Goal: Transaction & Acquisition: Purchase product/service

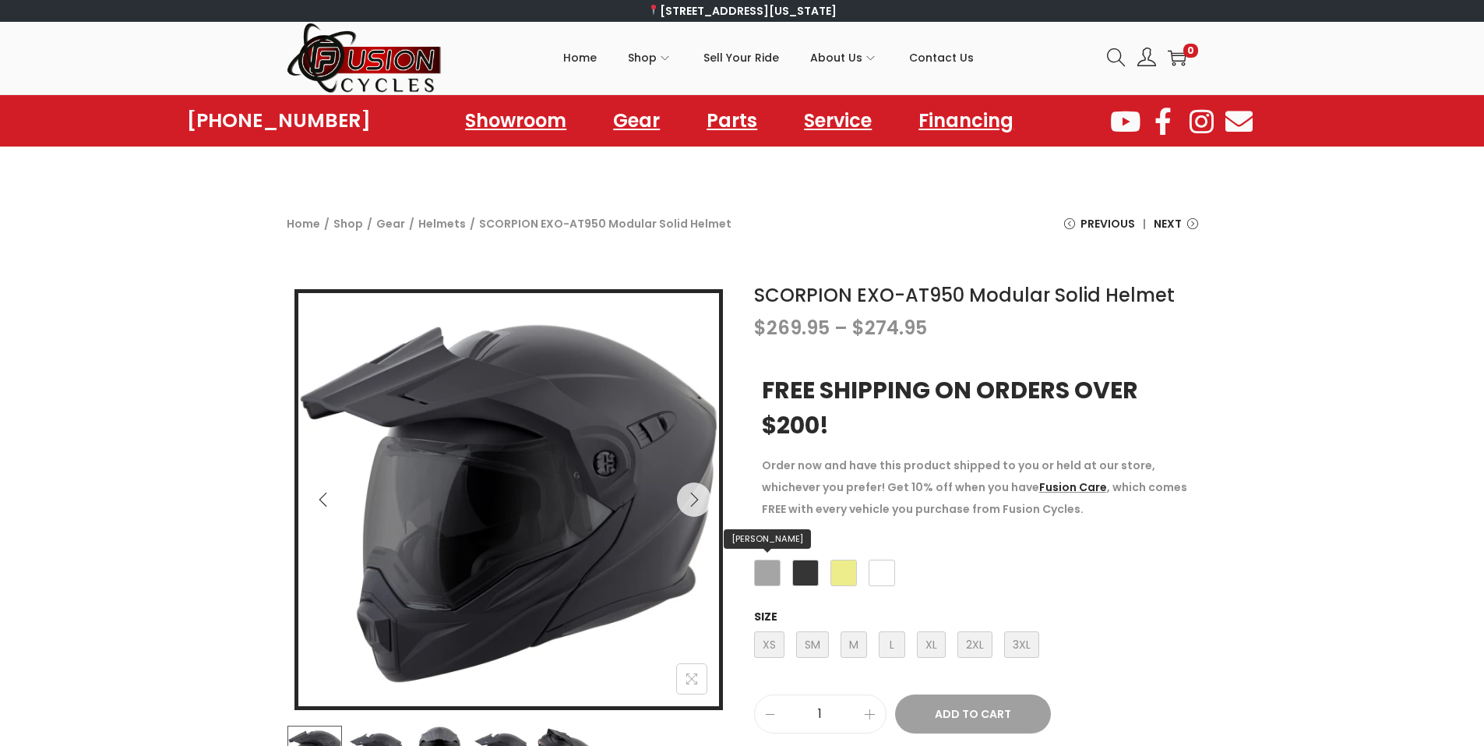
click at [774, 576] on span "[PERSON_NAME]" at bounding box center [767, 572] width 26 height 26
click at [802, 569] on span "Matte Black" at bounding box center [805, 572] width 26 height 26
click at [898, 649] on span "L Large" at bounding box center [892, 644] width 26 height 26
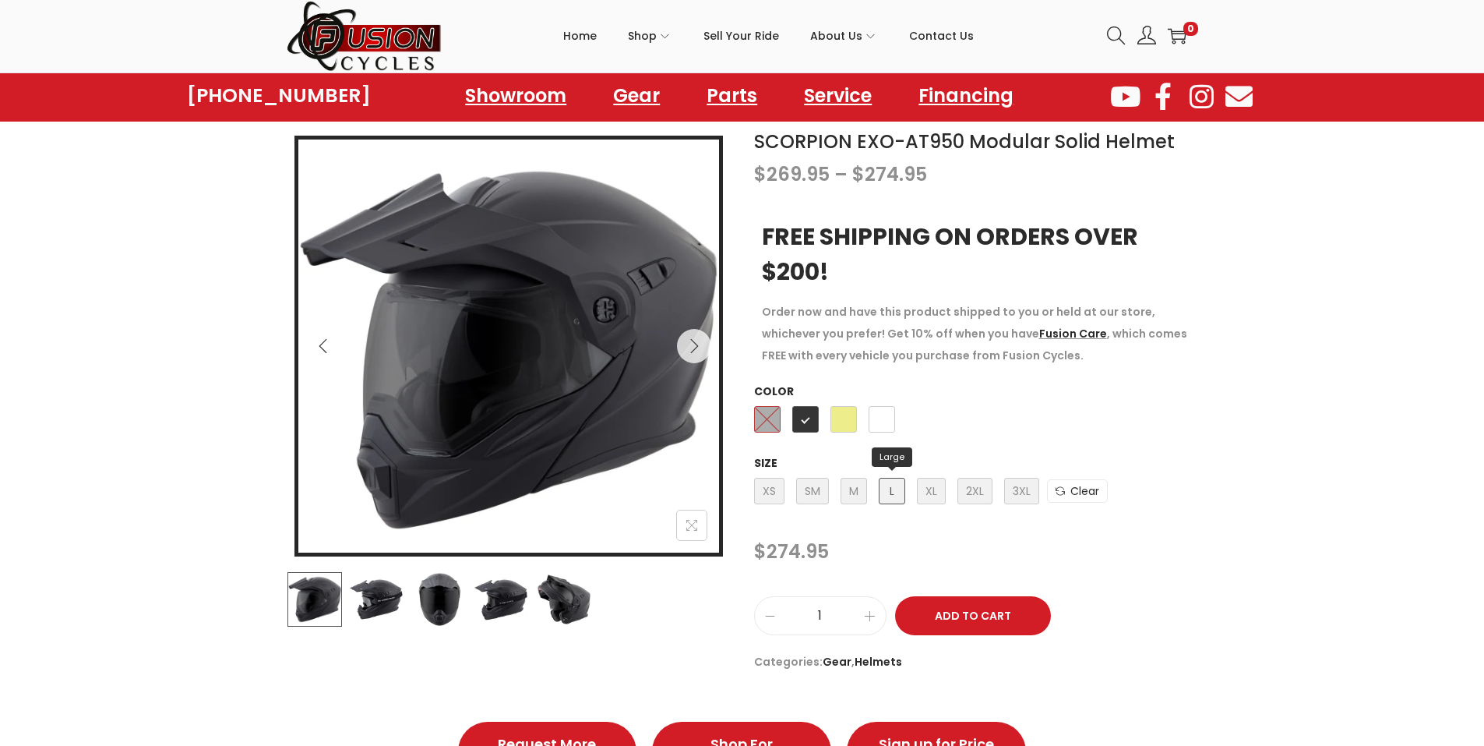
scroll to position [156, 0]
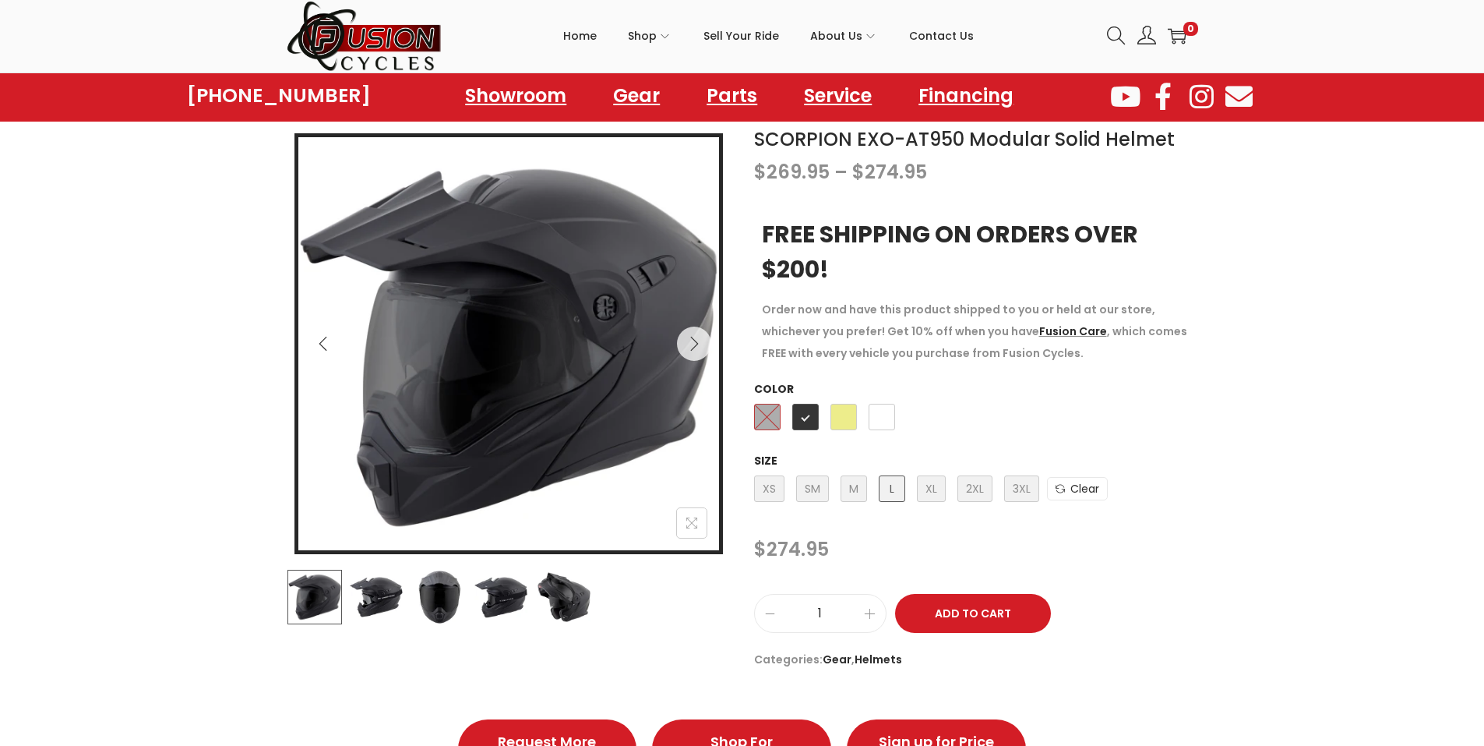
click at [365, 605] on img at bounding box center [376, 597] width 55 height 55
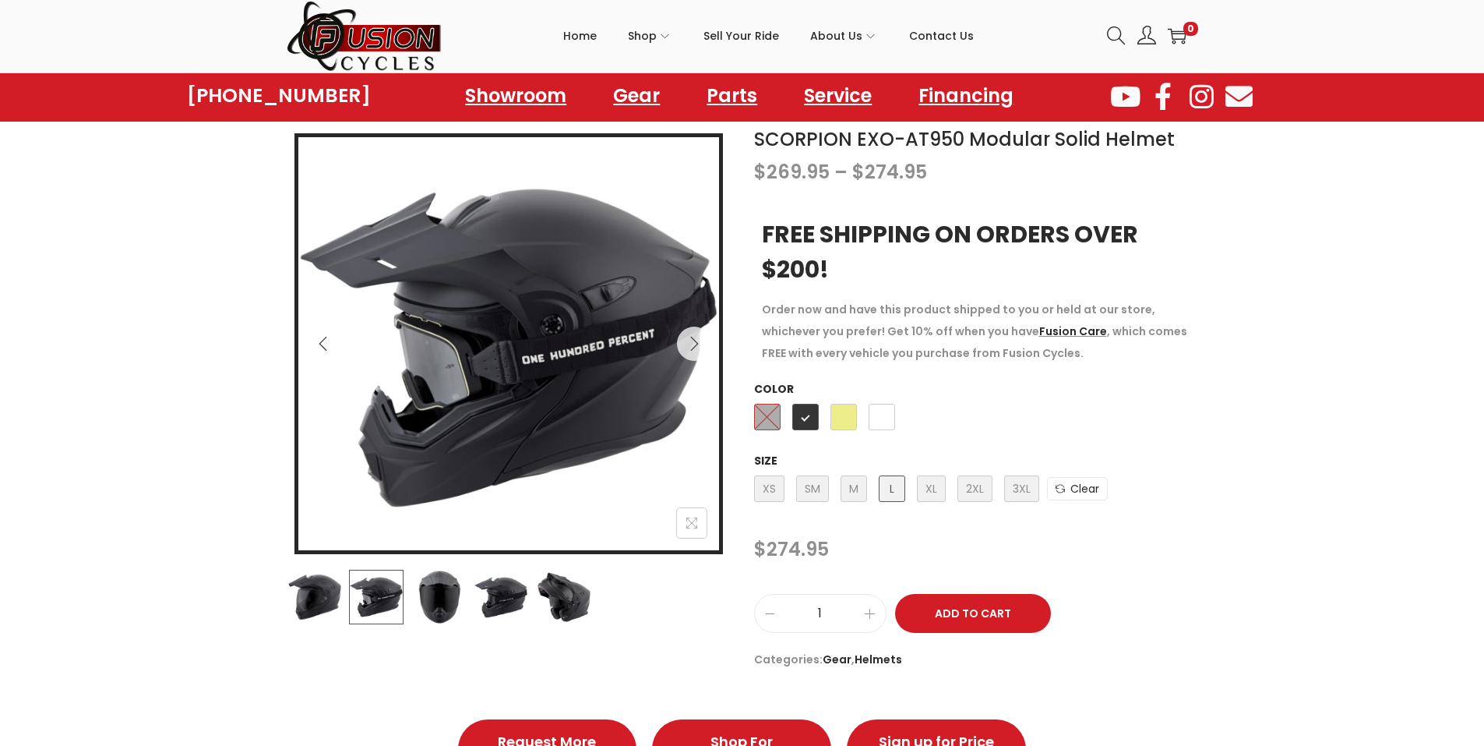
click at [437, 601] on img at bounding box center [439, 597] width 55 height 55
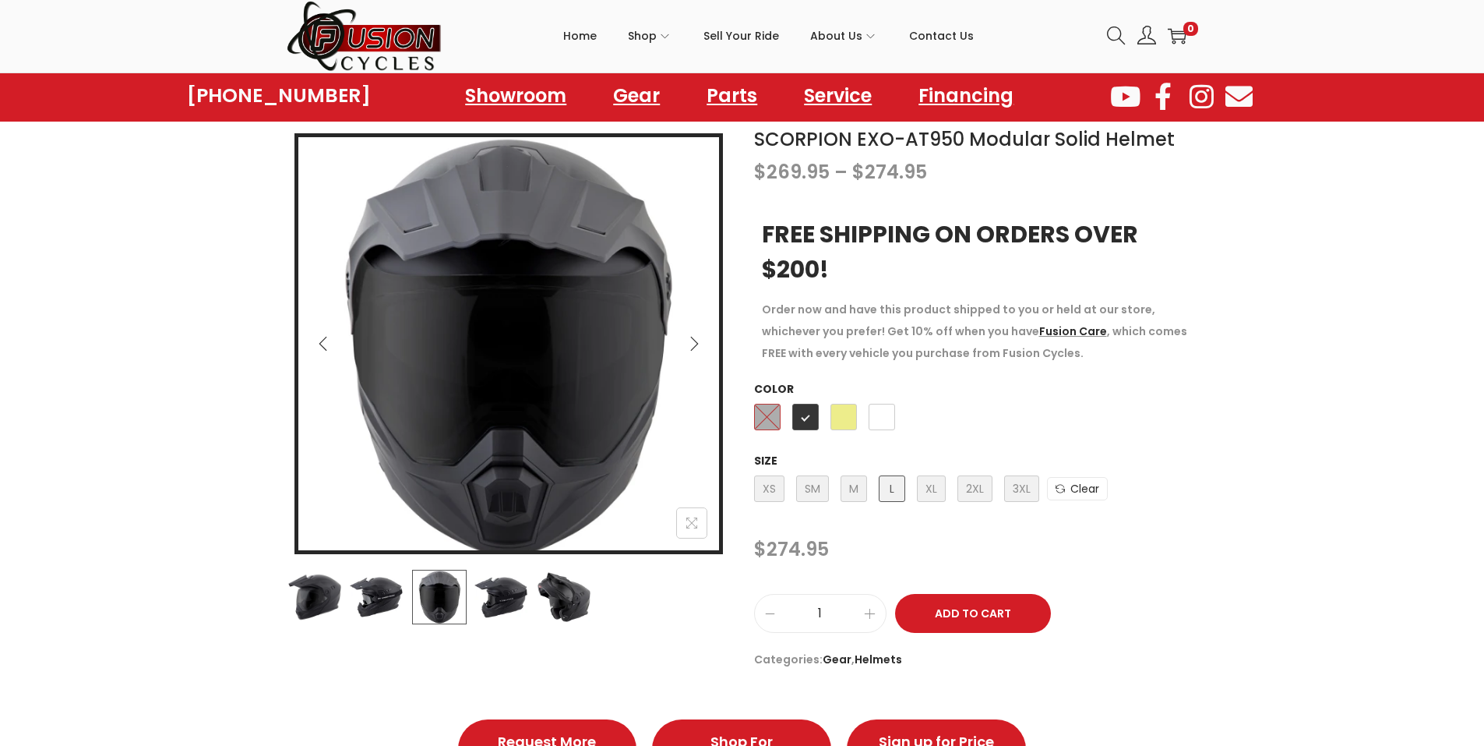
click at [494, 598] on img at bounding box center [501, 597] width 55 height 55
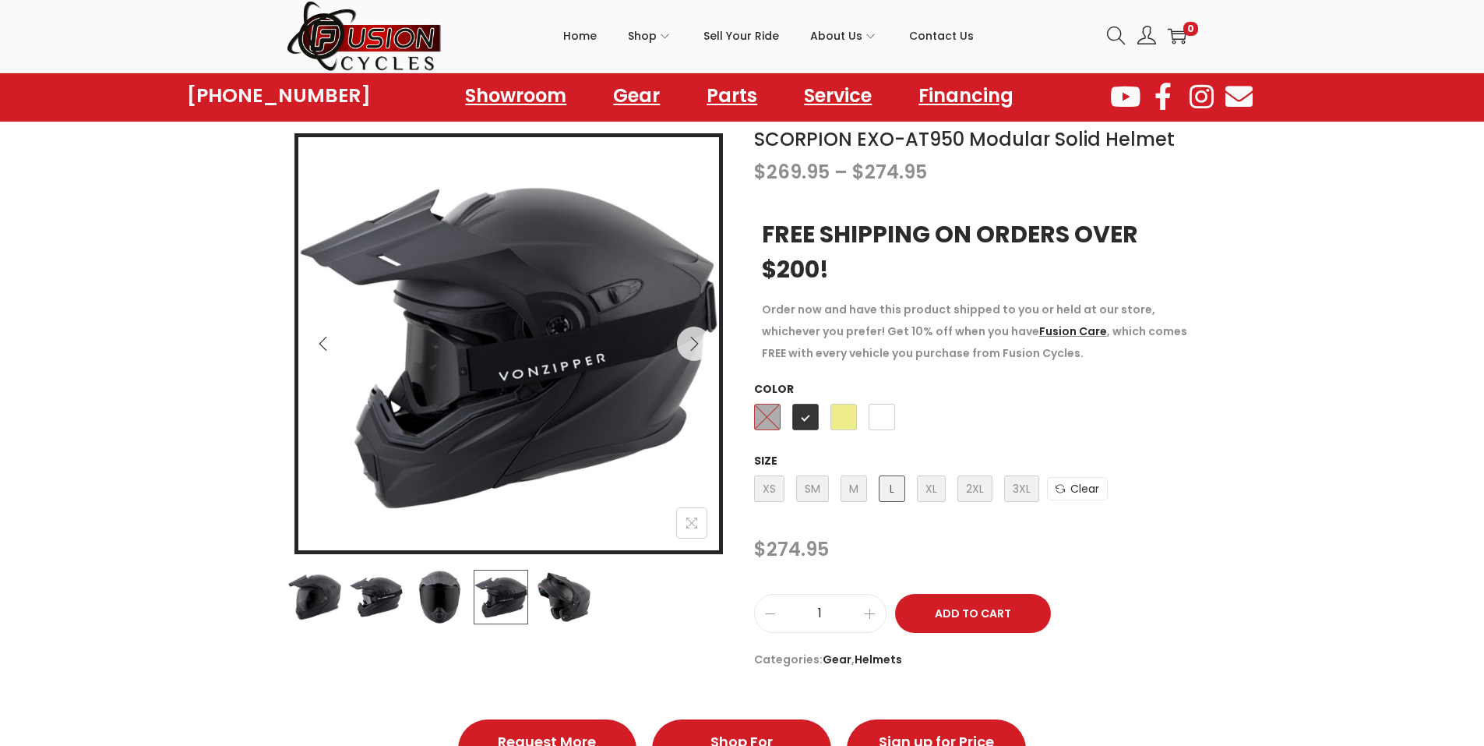
click at [559, 599] on img at bounding box center [564, 597] width 55 height 55
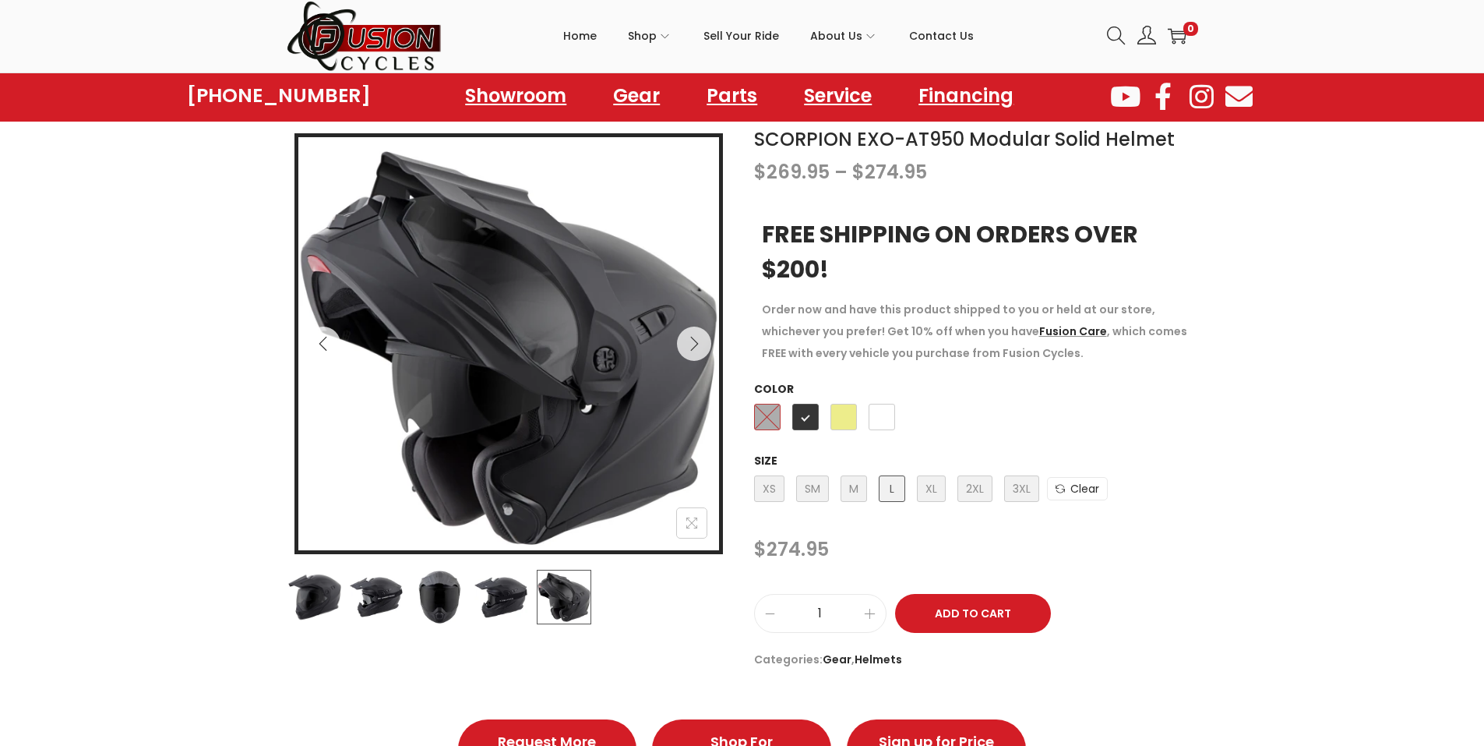
click at [545, 598] on img at bounding box center [564, 597] width 55 height 55
click at [490, 596] on img at bounding box center [501, 597] width 55 height 55
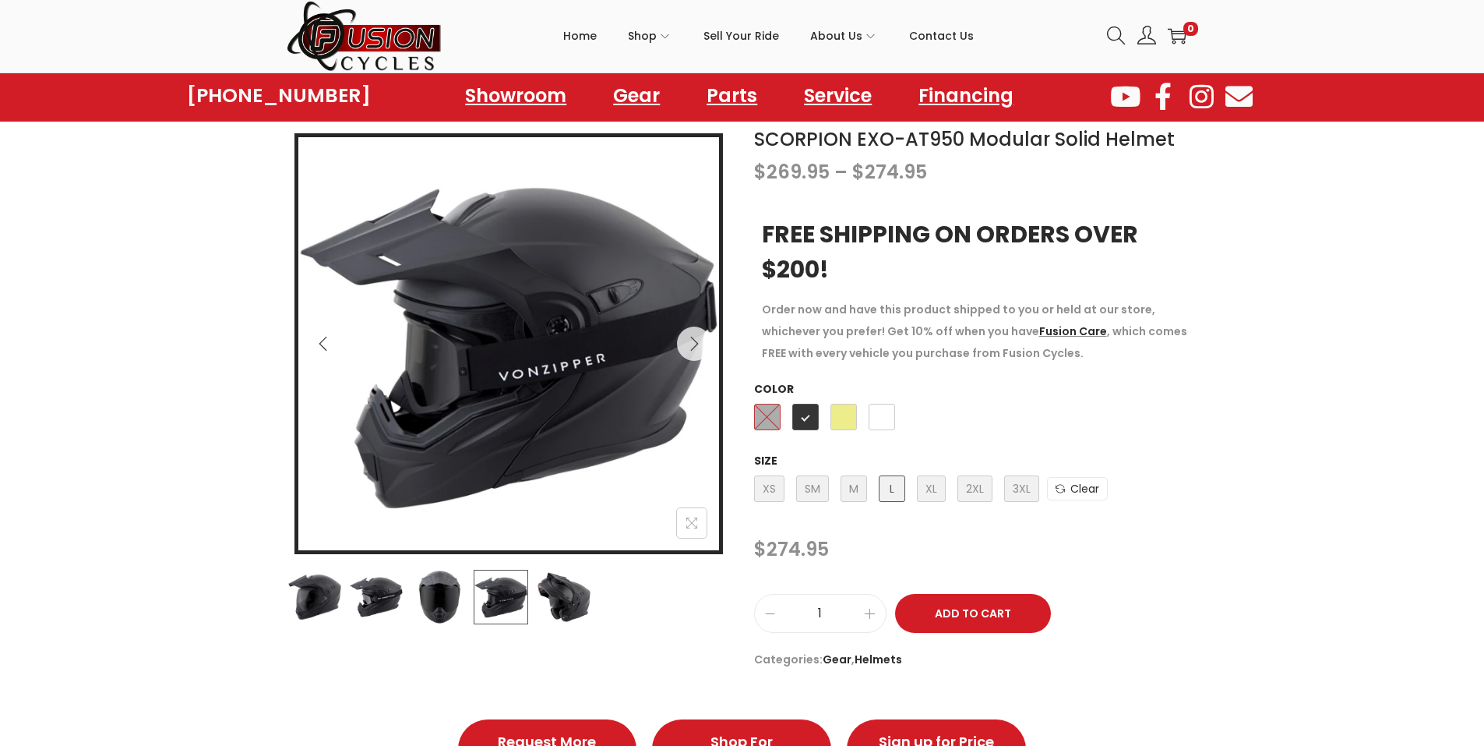
click at [447, 587] on img at bounding box center [439, 597] width 55 height 55
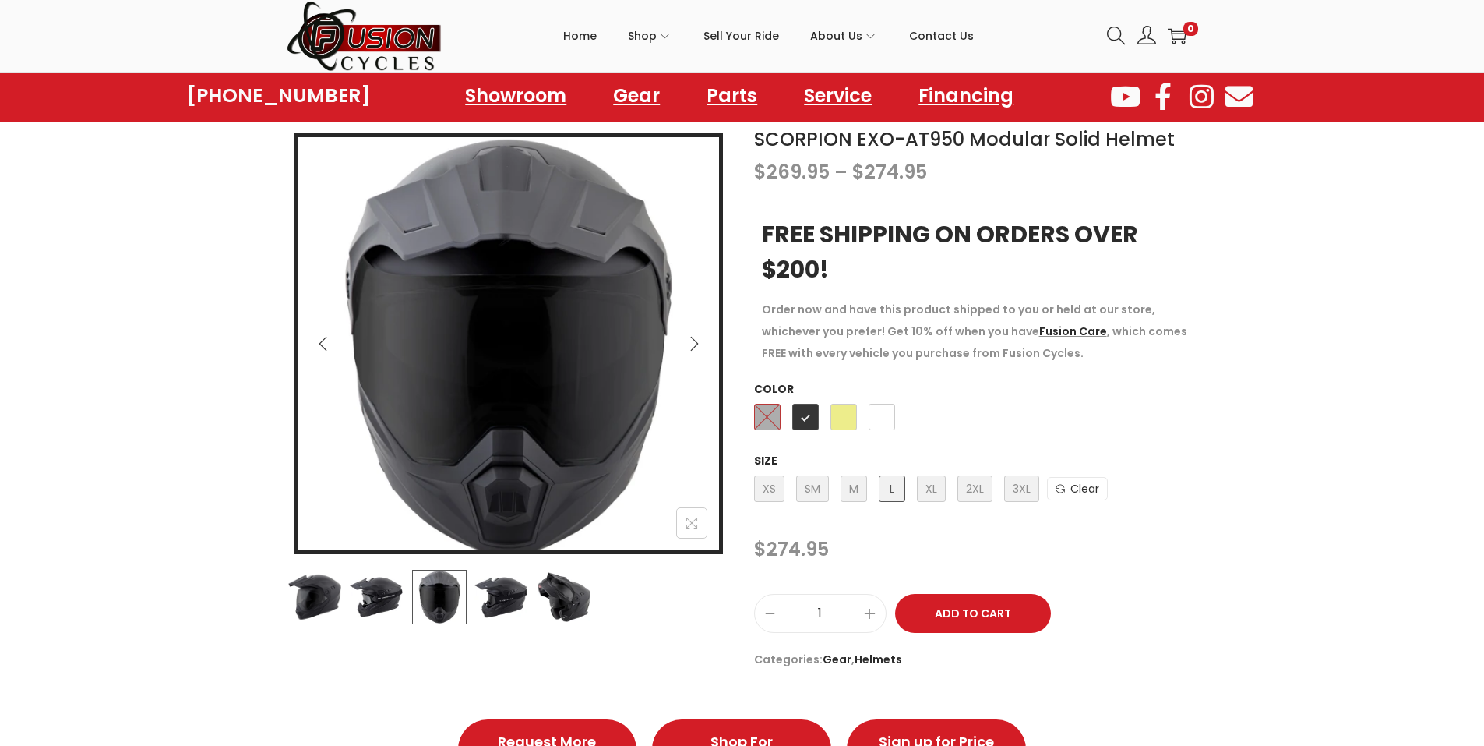
click at [368, 593] on img at bounding box center [376, 597] width 55 height 55
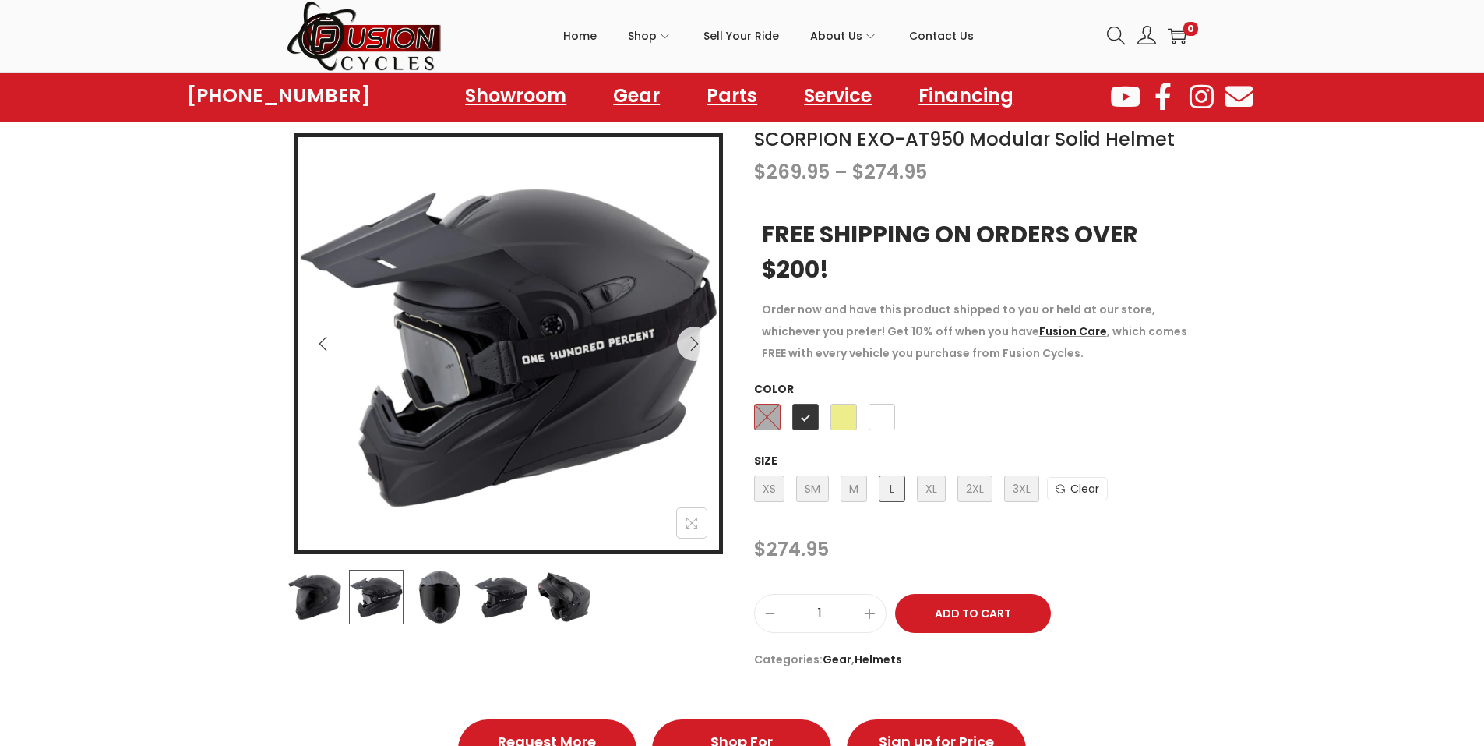
click at [324, 598] on img at bounding box center [314, 597] width 55 height 55
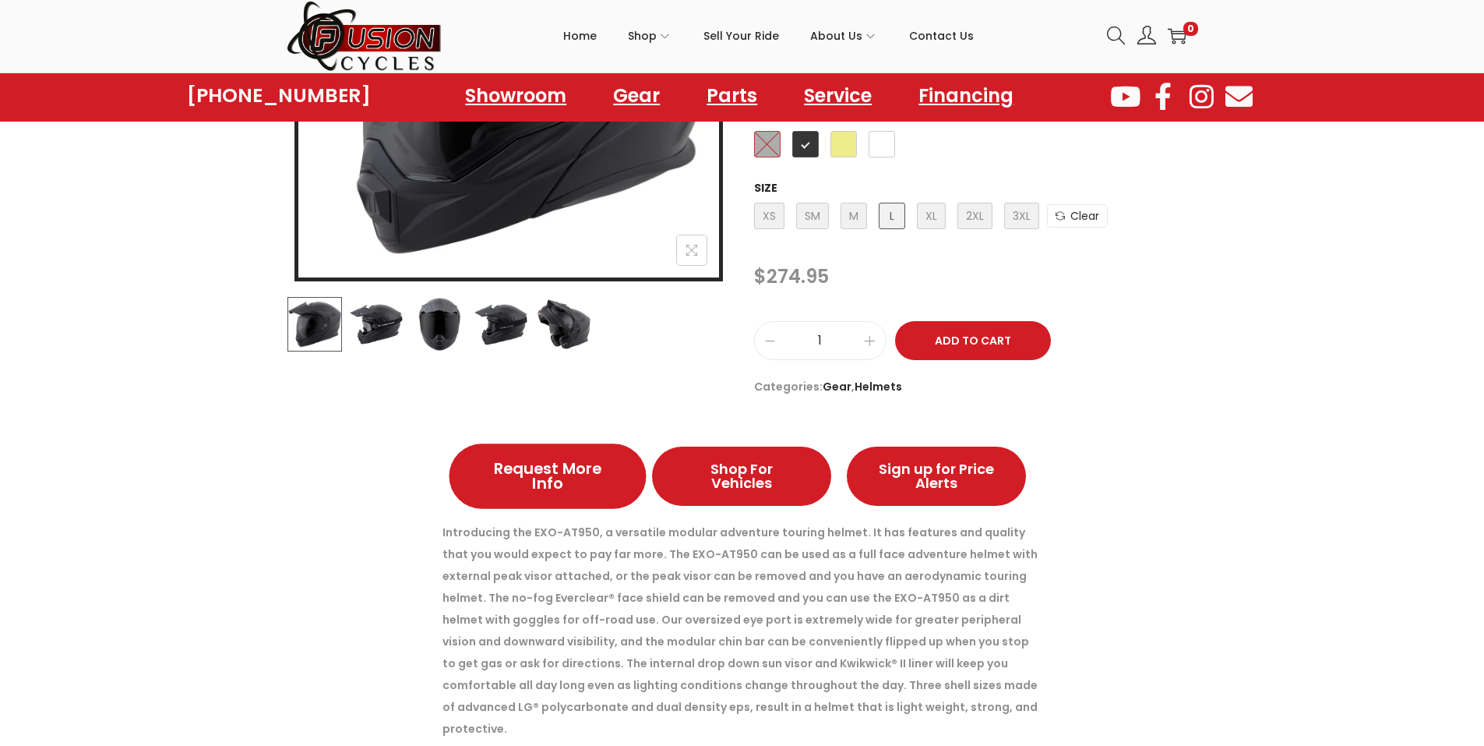
scroll to position [234, 0]
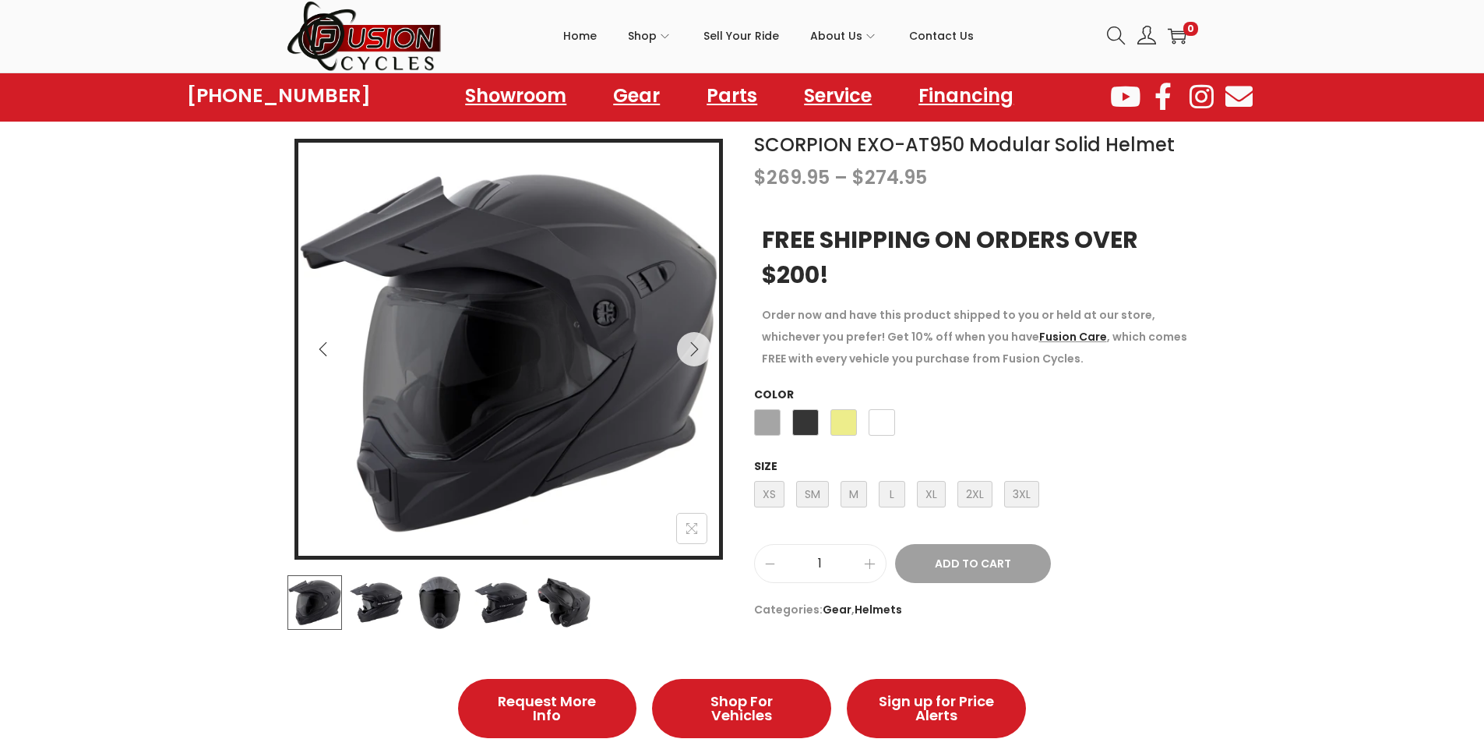
scroll to position [156, 0]
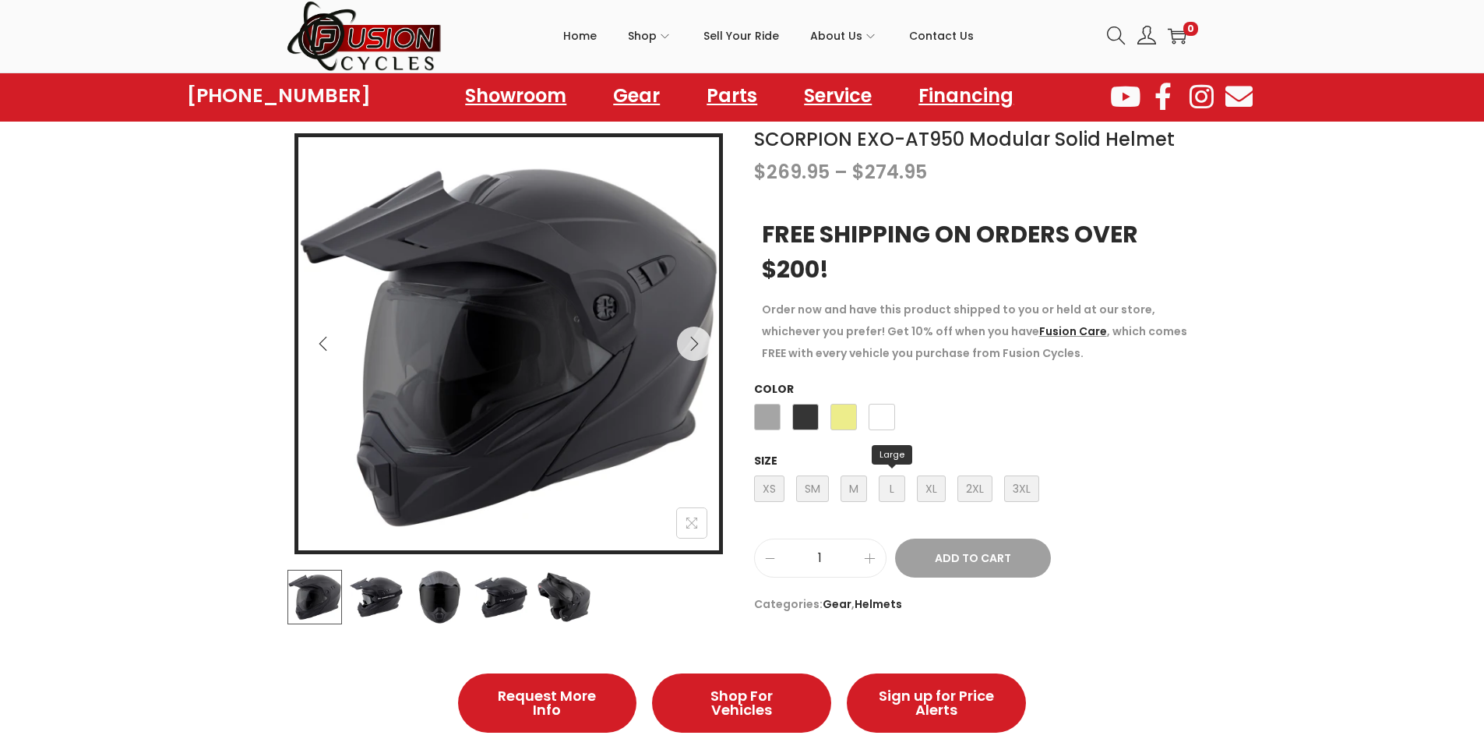
click at [898, 486] on span "L Large" at bounding box center [892, 488] width 26 height 26
click at [804, 417] on span "Matte Black" at bounding box center [805, 417] width 26 height 26
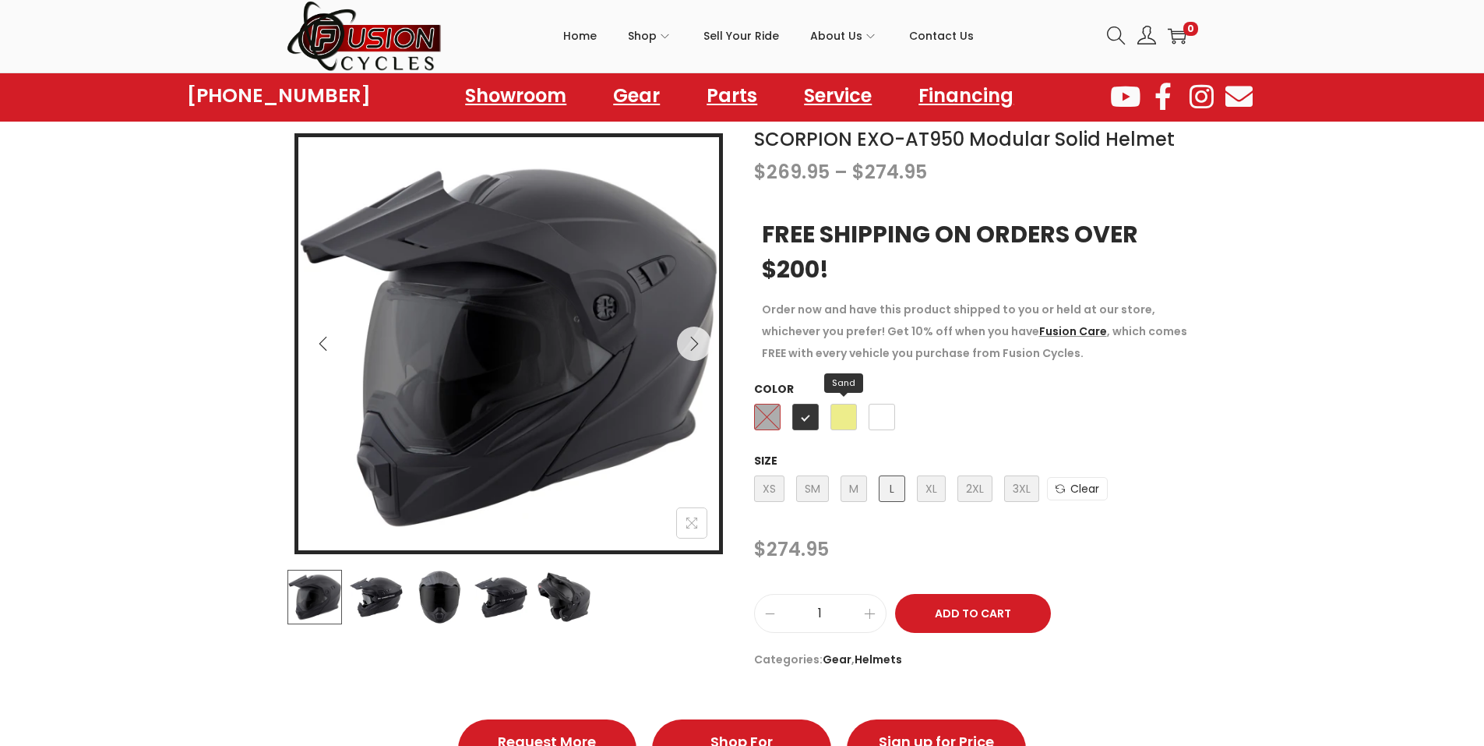
click at [843, 418] on span "Sand" at bounding box center [844, 417] width 26 height 26
click at [696, 336] on icon "Next" at bounding box center [694, 344] width 16 height 16
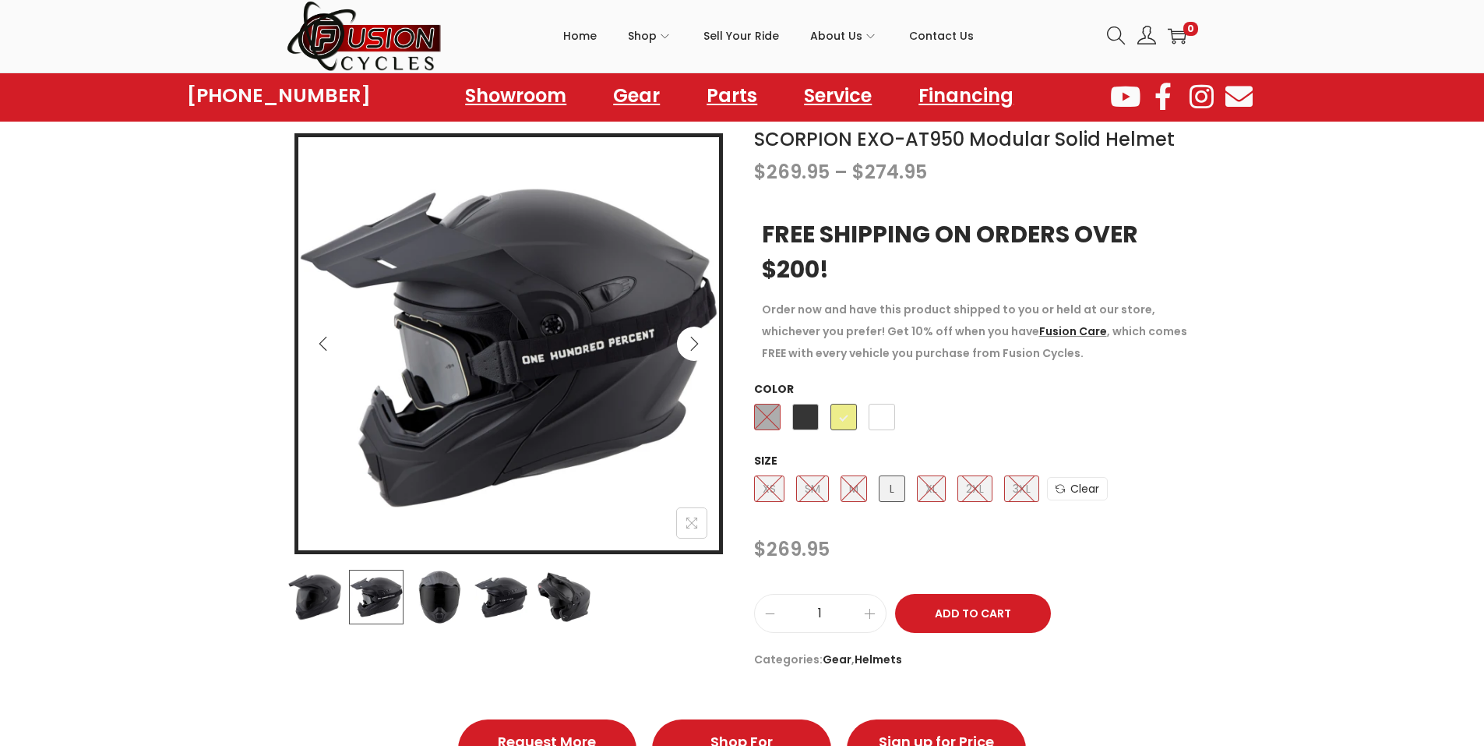
click at [696, 336] on icon "Next" at bounding box center [694, 344] width 16 height 16
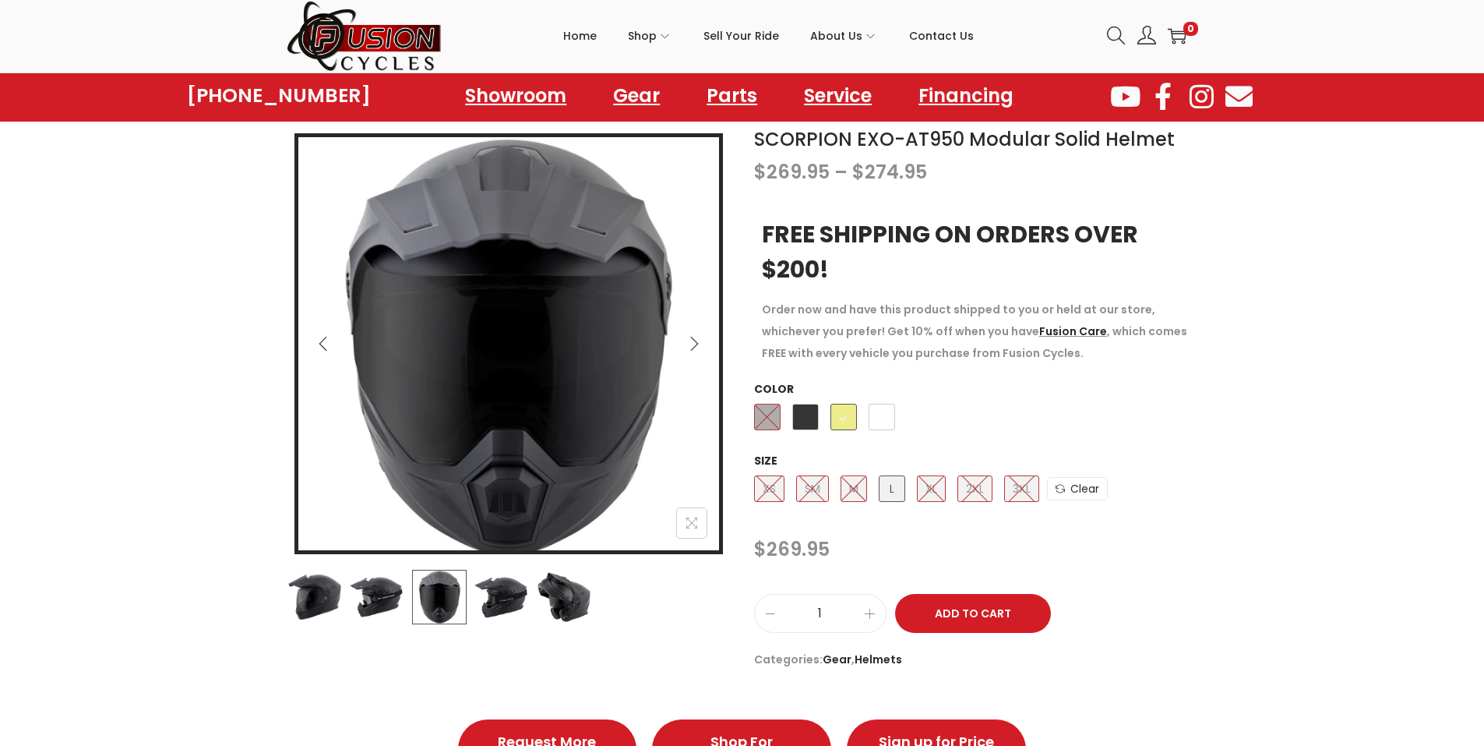
click at [696, 336] on icon "Next" at bounding box center [694, 344] width 16 height 16
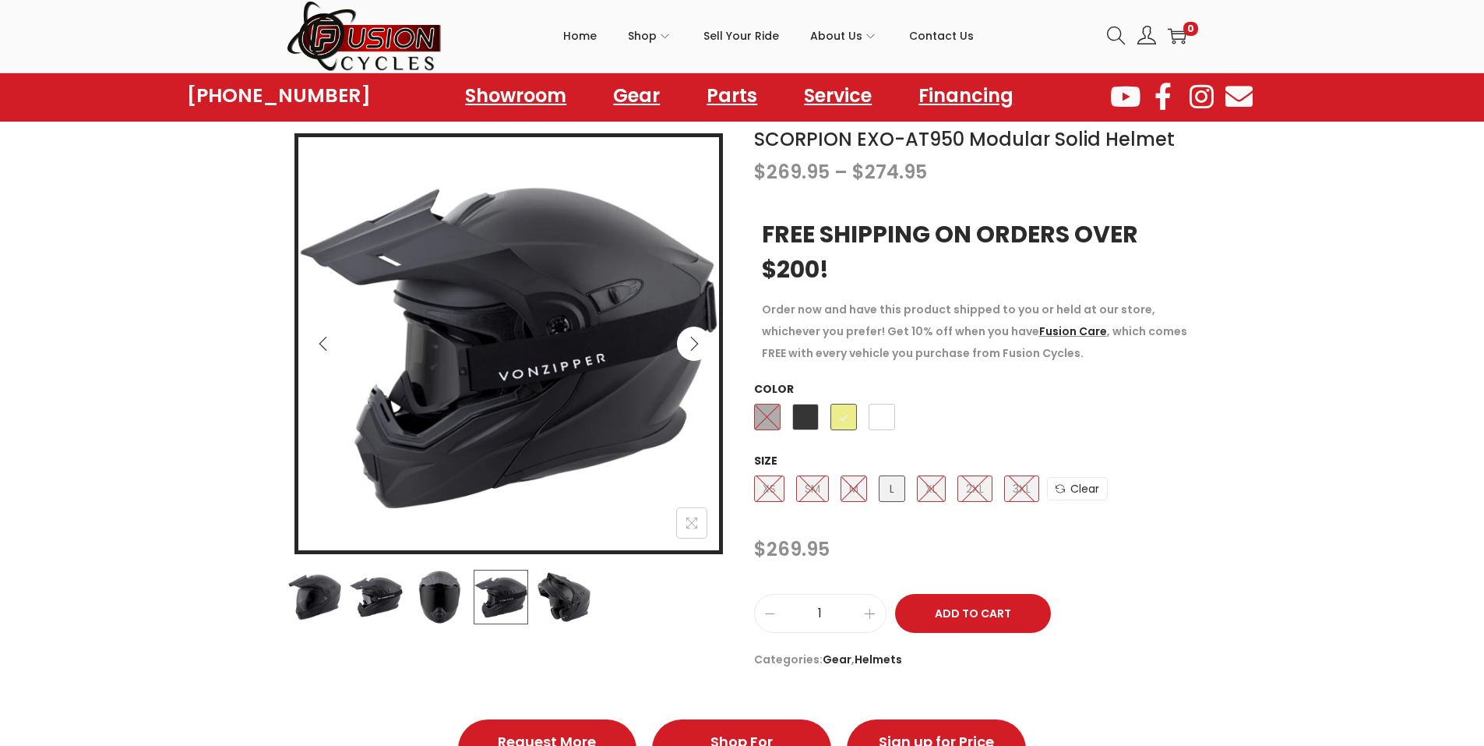
click at [696, 336] on icon "Next" at bounding box center [694, 344] width 16 height 16
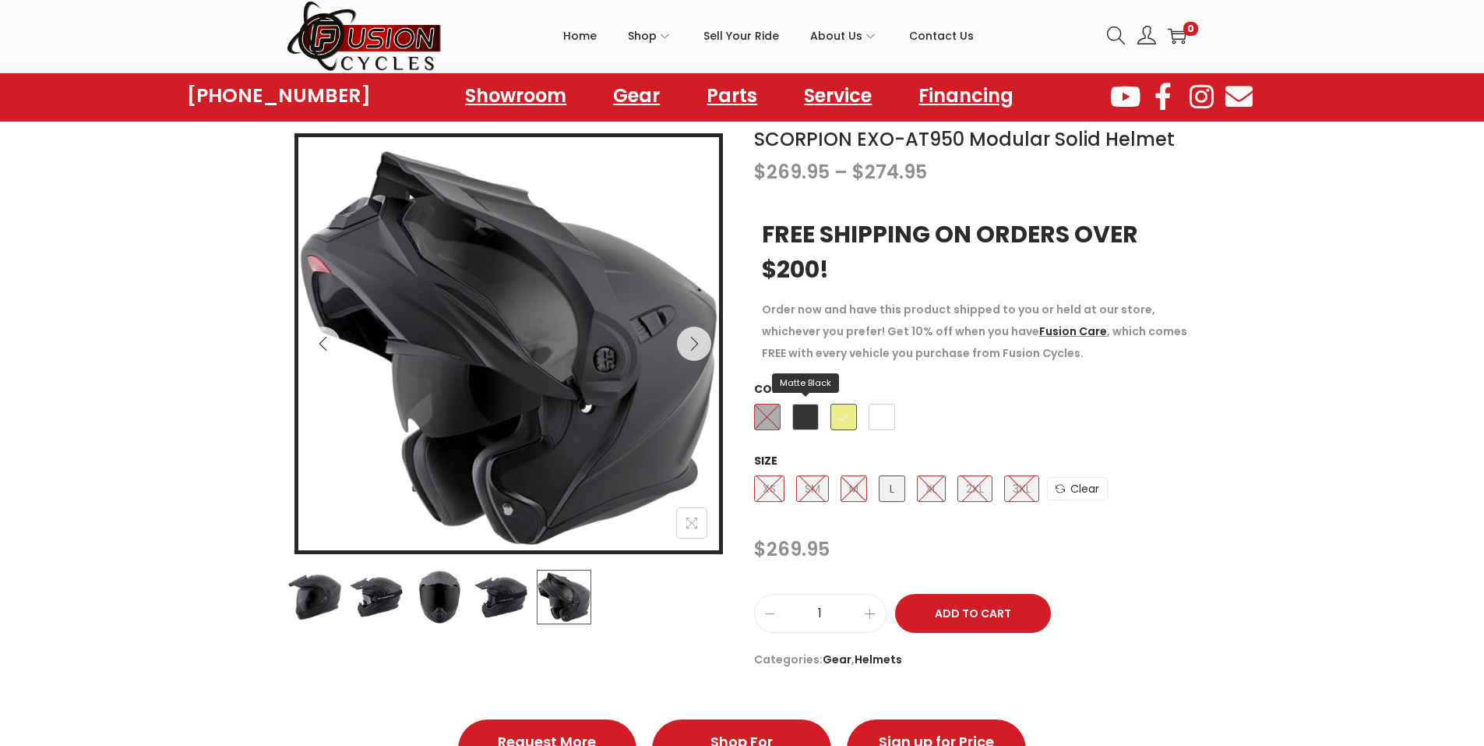
click at [805, 415] on span "Matte Black" at bounding box center [805, 417] width 26 height 26
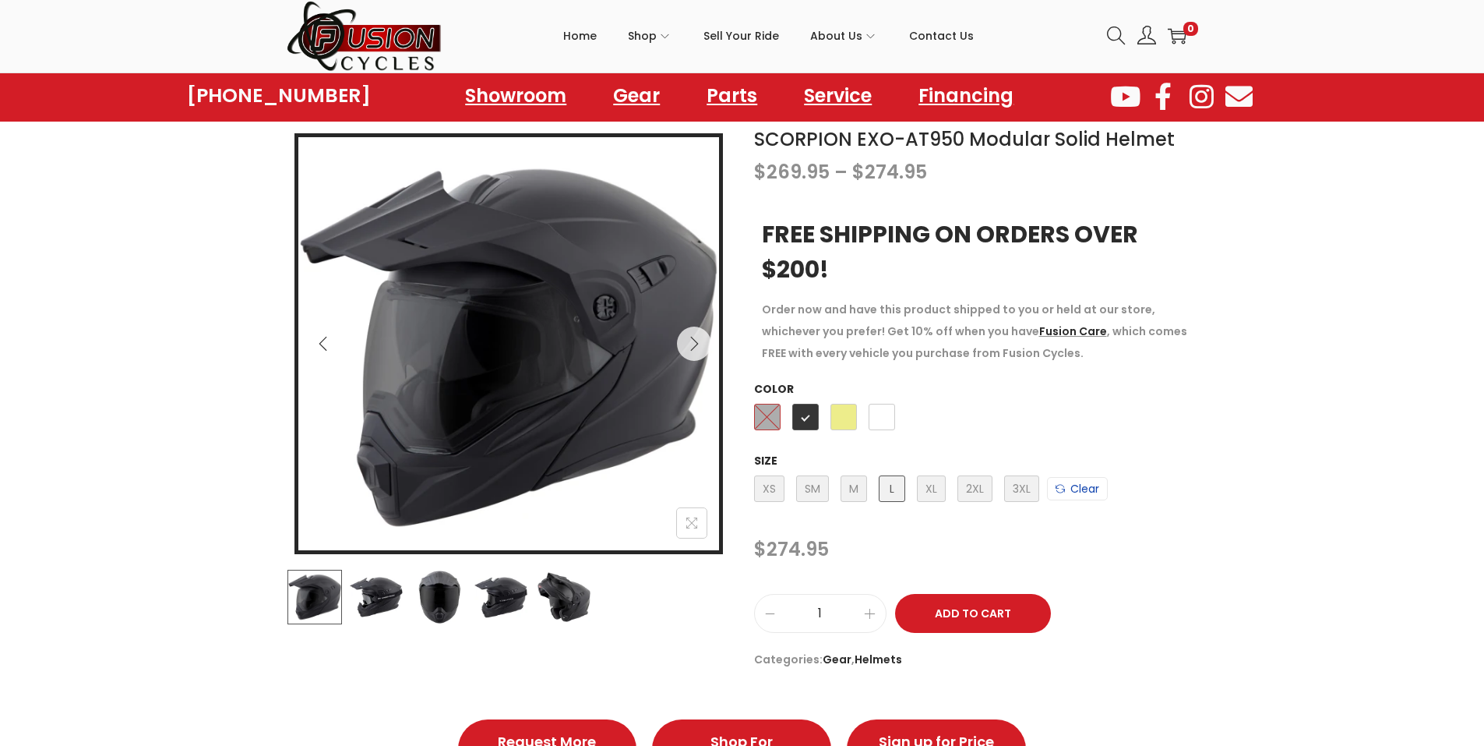
click at [1076, 490] on link "Clear" at bounding box center [1077, 488] width 61 height 23
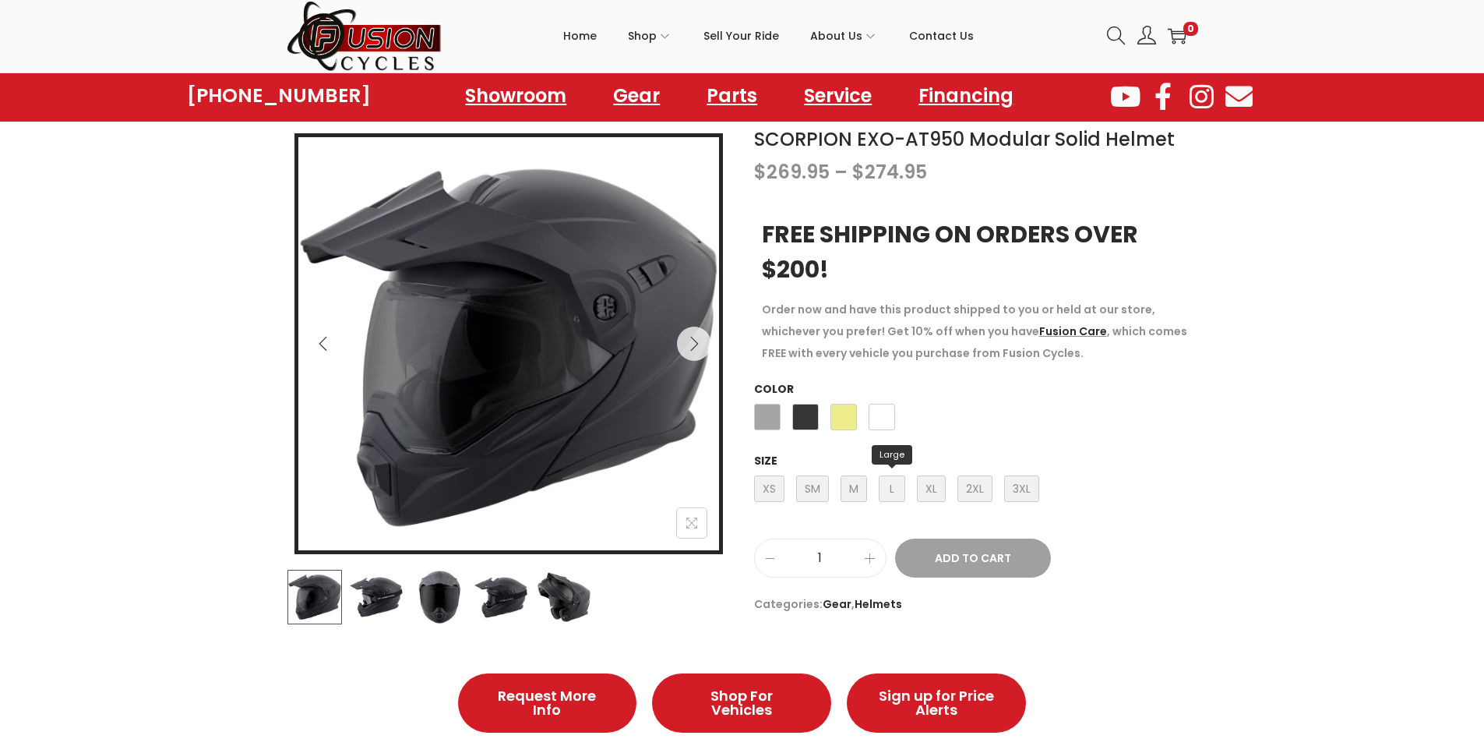
click at [884, 492] on span "L Large" at bounding box center [892, 488] width 26 height 26
click at [805, 418] on span "Matte Black" at bounding box center [805, 417] width 26 height 26
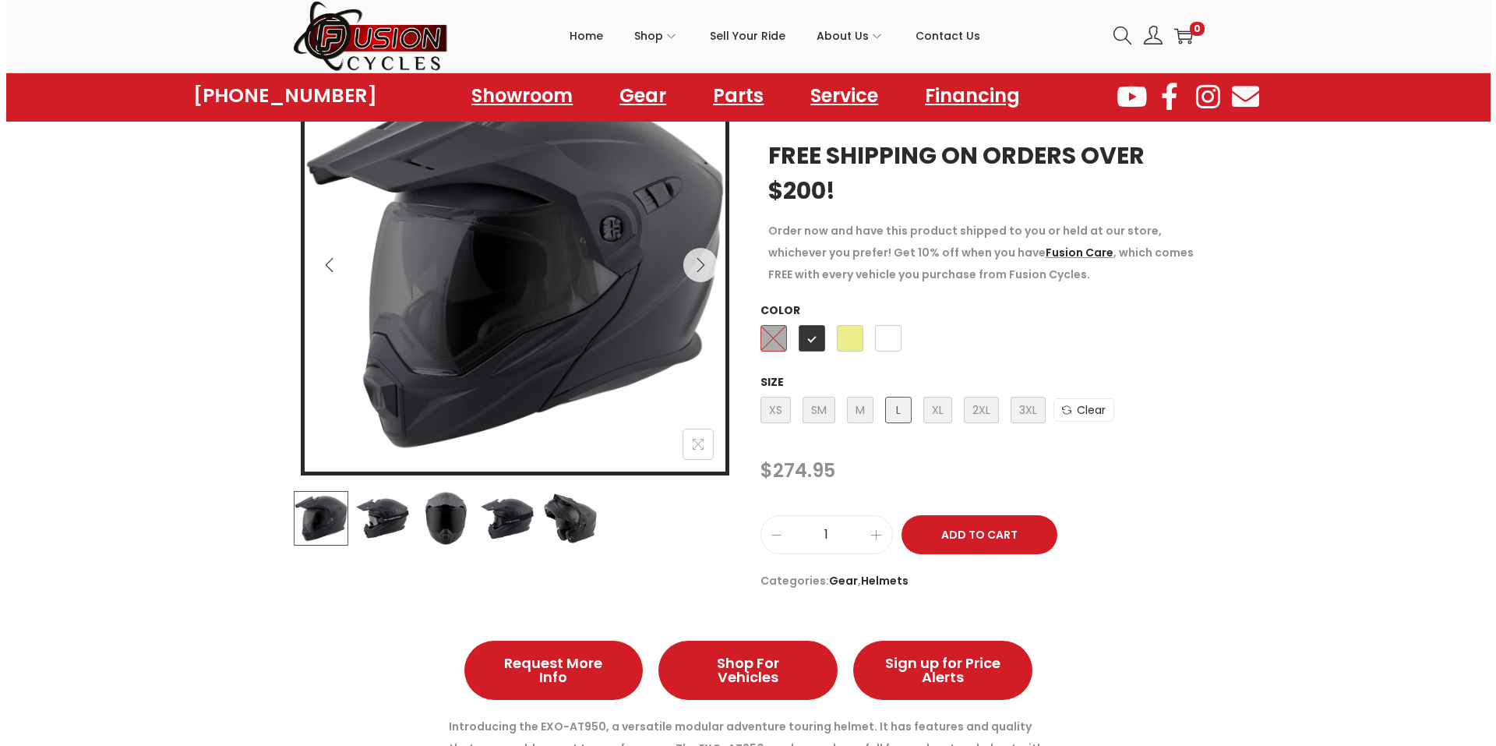
scroll to position [234, 0]
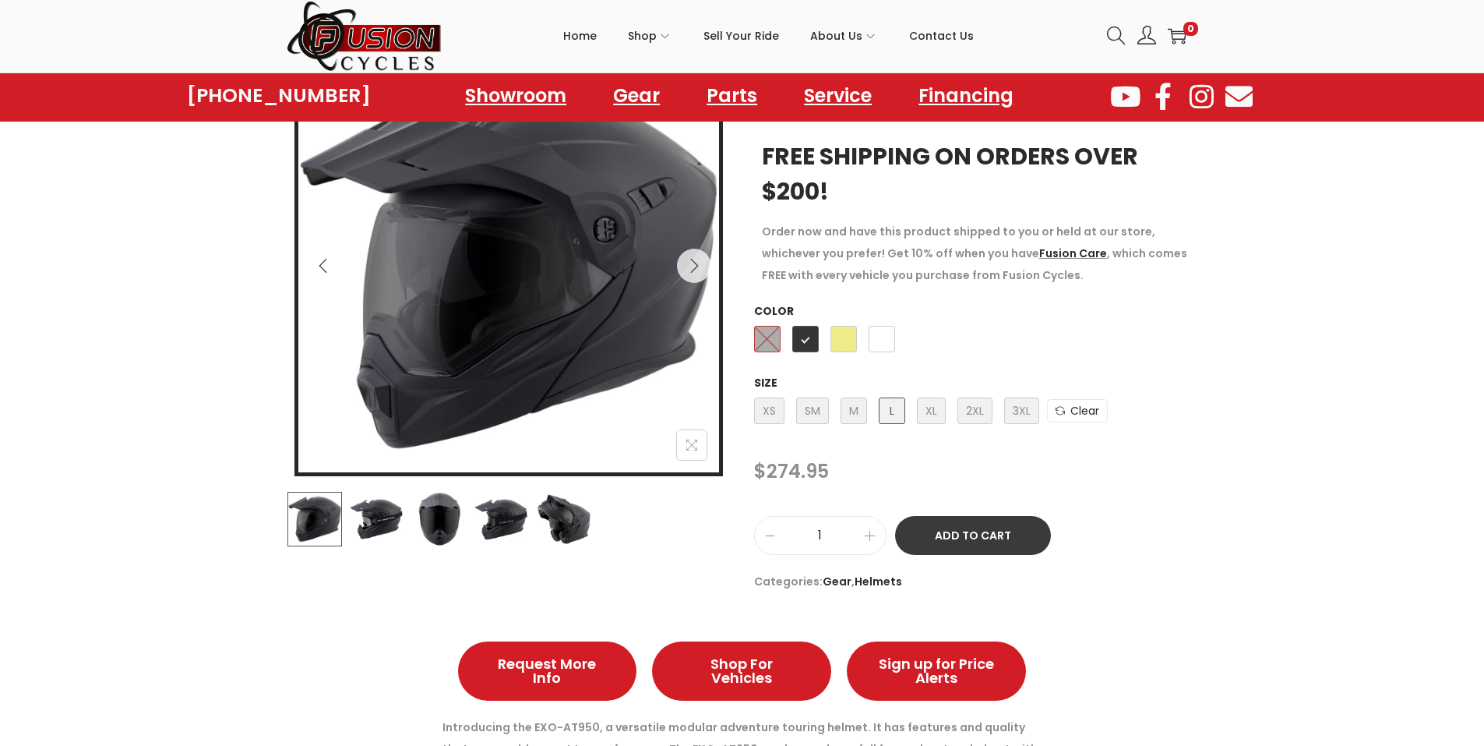
click at [987, 530] on button "Add to Cart" at bounding box center [973, 535] width 156 height 39
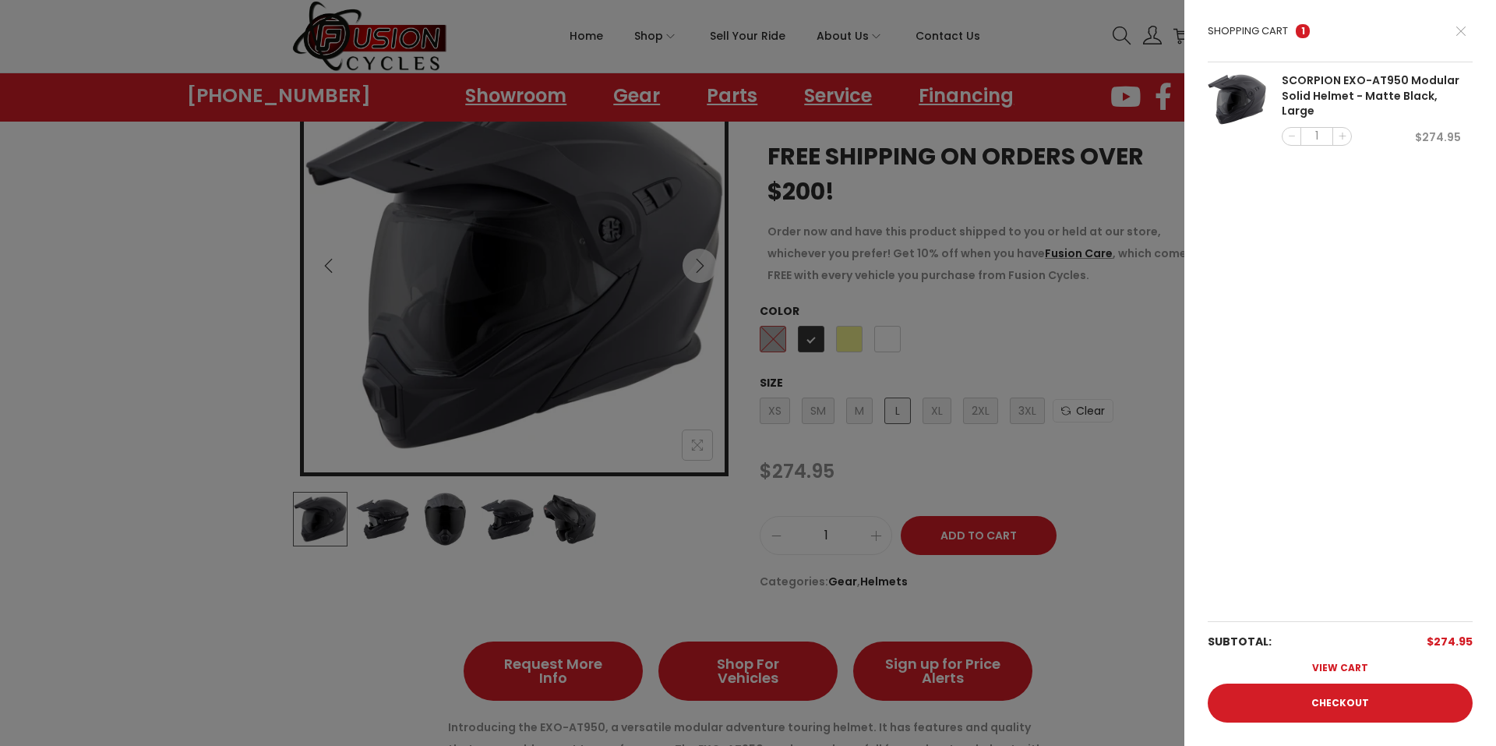
click at [1345, 665] on link "View cart" at bounding box center [1340, 667] width 265 height 31
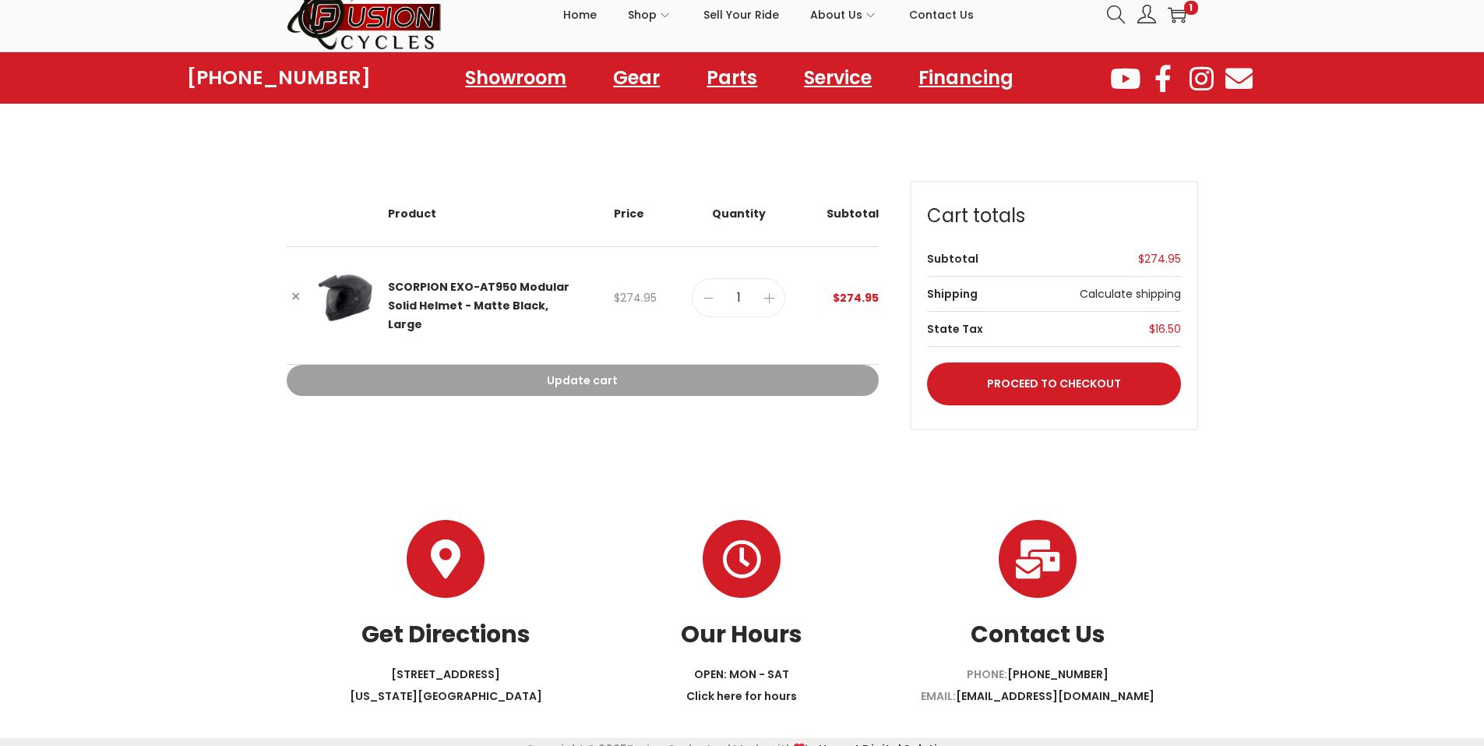
scroll to position [65, 0]
